Goal: Find specific page/section: Find specific page/section

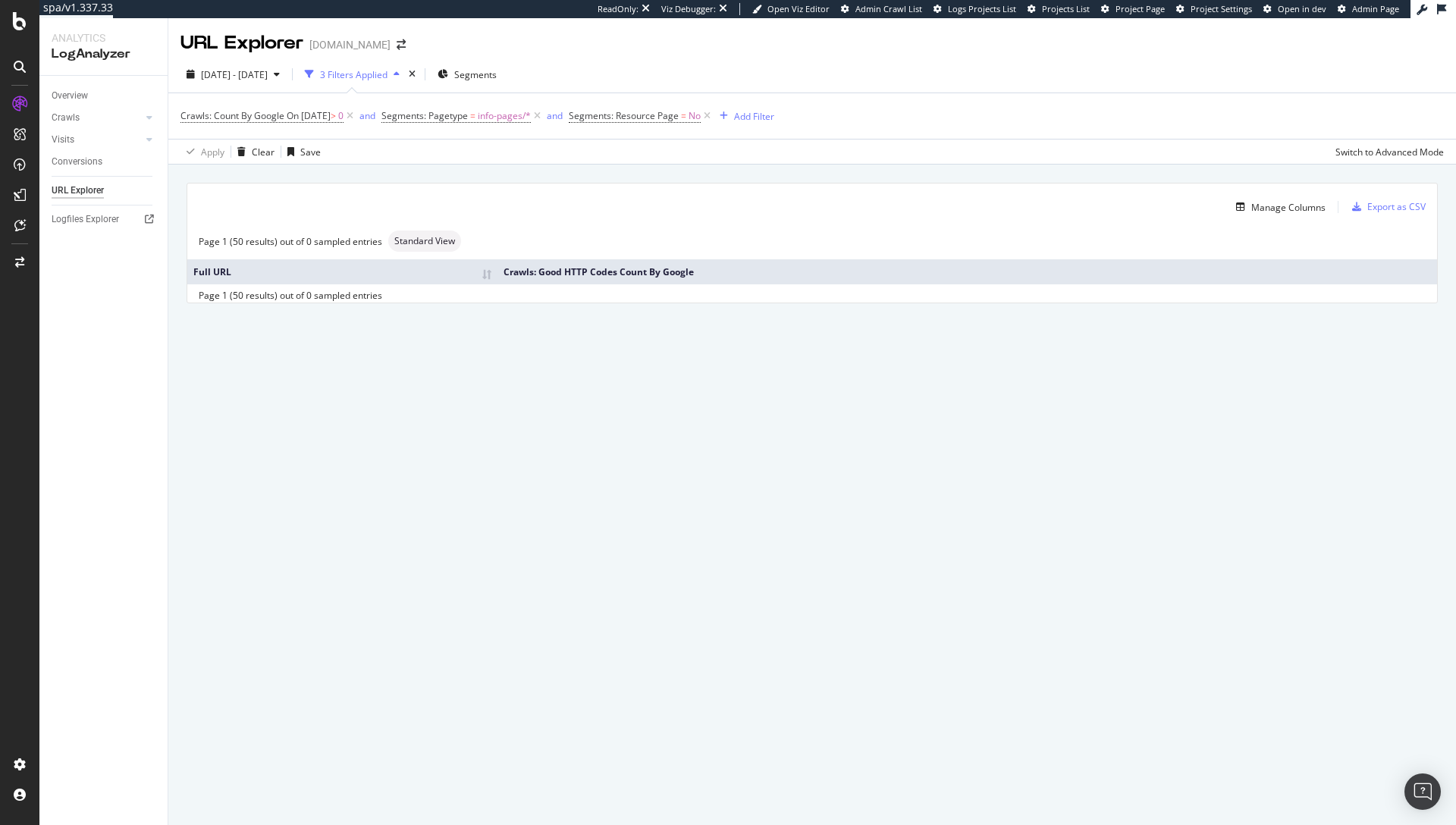
click at [574, 150] on div "Apply Clear Save Switch to Advanced Mode" at bounding box center [812, 152] width 1287 height 25
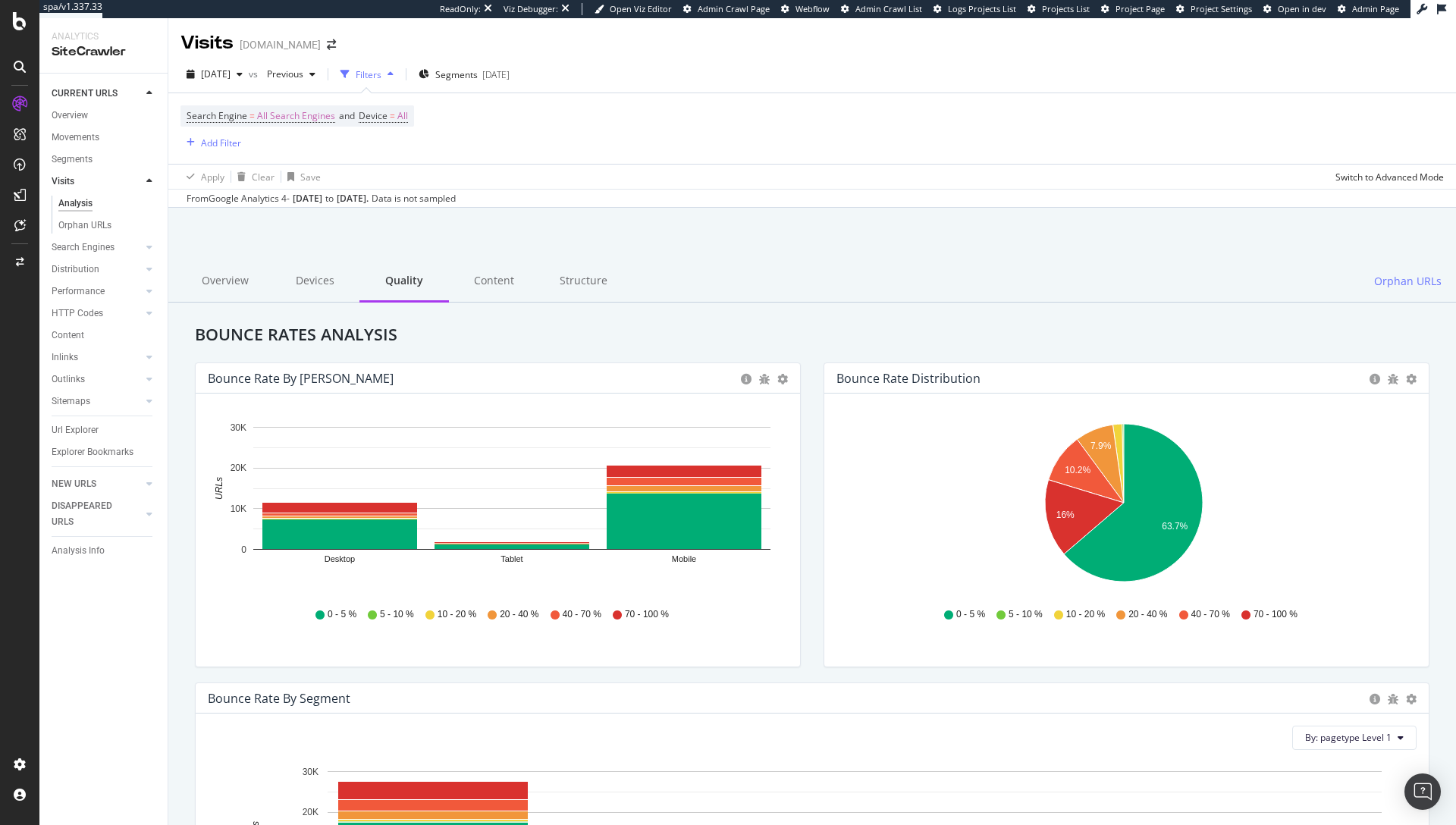
scroll to position [137, 0]
